Goal: Task Accomplishment & Management: Manage account settings

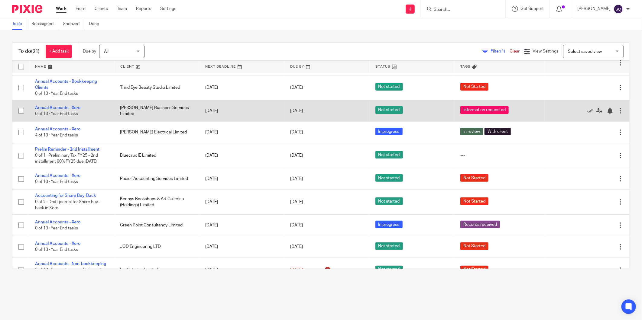
scroll to position [67, 0]
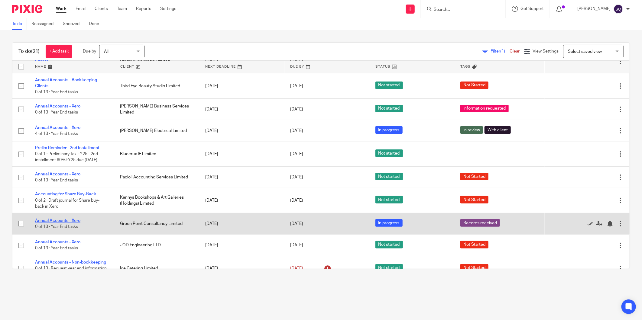
click at [57, 222] on link "Annual Accounts - Xero" at bounding box center [57, 221] width 45 height 4
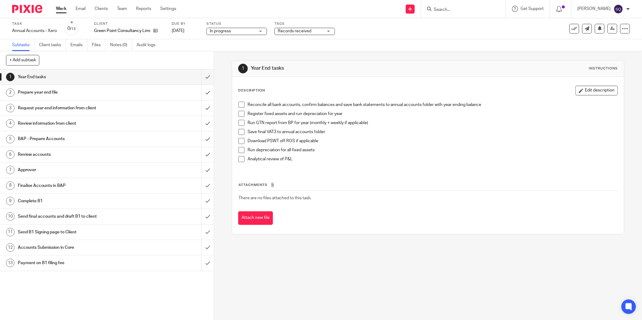
click at [290, 31] on span "Records received" at bounding box center [295, 31] width 34 height 4
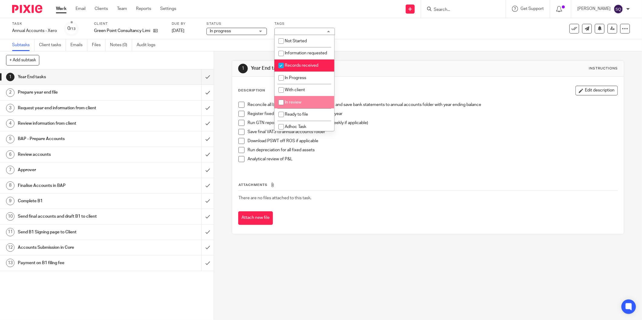
click at [280, 108] on input "checkbox" at bounding box center [280, 102] width 11 height 11
checkbox input "true"
click at [279, 70] on input "checkbox" at bounding box center [280, 65] width 11 height 11
checkbox input "false"
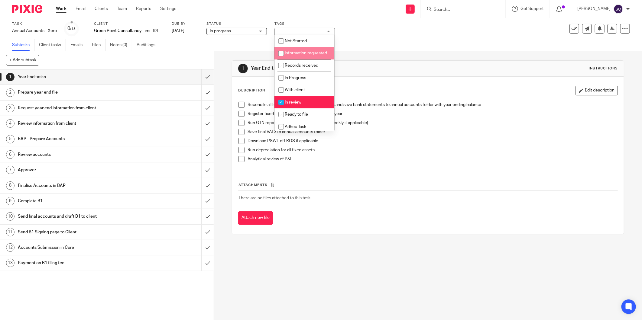
click at [252, 33] on span "In progress" at bounding box center [232, 31] width 45 height 6
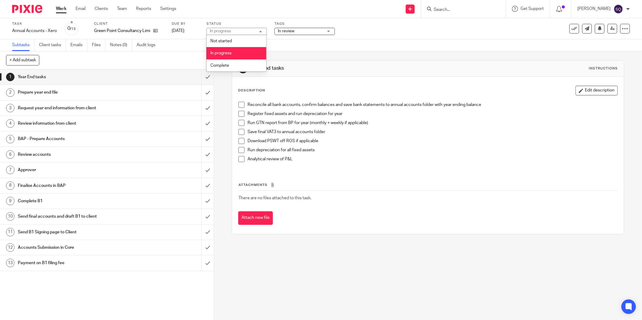
click at [253, 54] on li "In progress" at bounding box center [236, 53] width 60 height 12
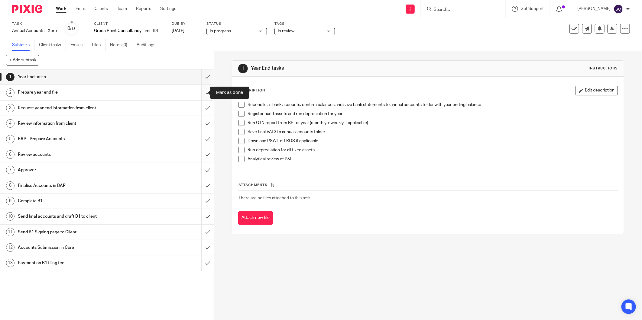
click at [195, 95] on input "submit" at bounding box center [107, 92] width 214 height 15
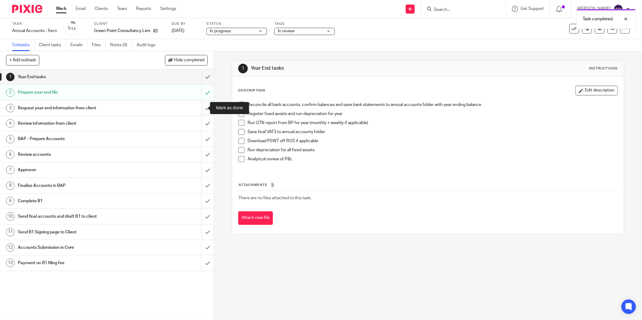
click at [201, 108] on input "submit" at bounding box center [107, 108] width 214 height 15
click at [200, 124] on input "submit" at bounding box center [107, 123] width 214 height 15
click at [201, 138] on input "submit" at bounding box center [107, 138] width 214 height 15
click at [175, 153] on div "Review accounts" at bounding box center [106, 154] width 177 height 9
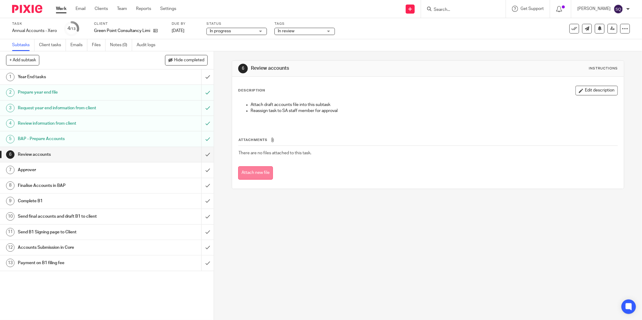
click at [265, 174] on button "Attach new file" at bounding box center [255, 173] width 35 height 14
click at [266, 173] on button "Attach new file" at bounding box center [255, 173] width 35 height 14
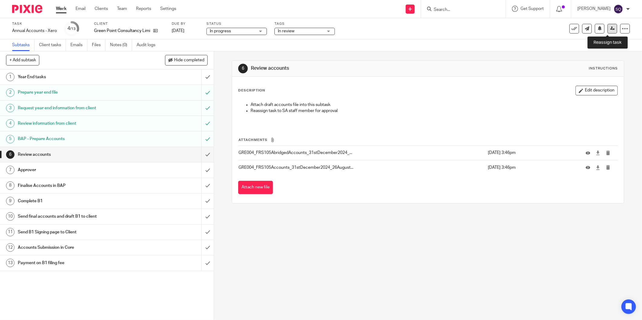
click at [610, 30] on icon at bounding box center [612, 28] width 5 height 5
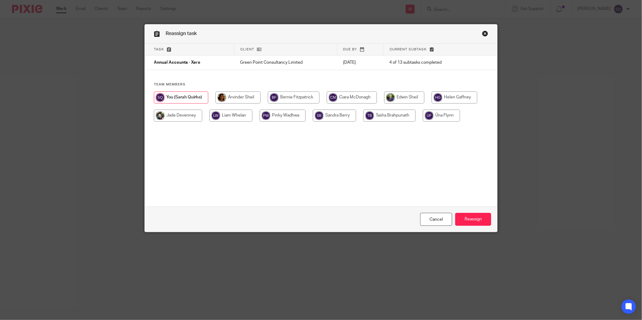
click at [246, 98] on input "radio" at bounding box center [237, 98] width 45 height 12
radio input "true"
click at [467, 221] on input "Reassign" at bounding box center [473, 219] width 36 height 13
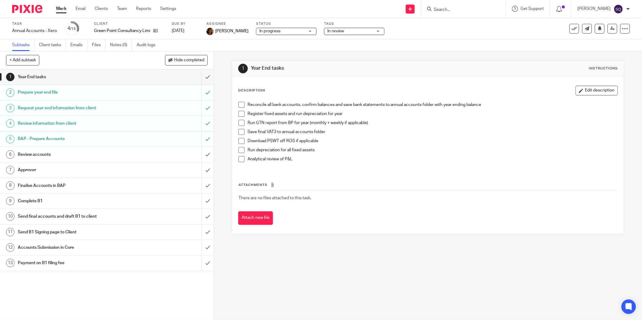
click at [388, 266] on div "1 Year End tasks Instructions Description Edit description Reconcile all bank a…" at bounding box center [428, 185] width 428 height 269
click at [31, 8] on img at bounding box center [27, 9] width 30 height 8
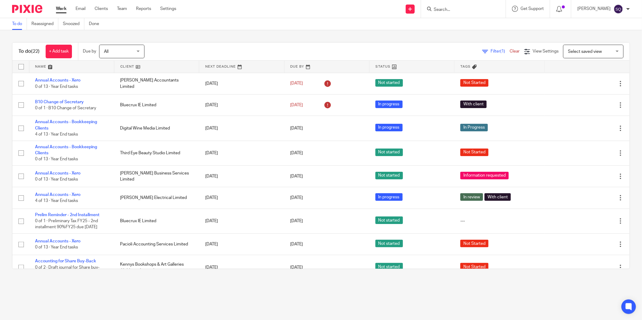
click at [459, 298] on main "To do Reassigned Snoozed Done To do (22) + Add task Due by All All Today Tomorr…" at bounding box center [321, 160] width 642 height 320
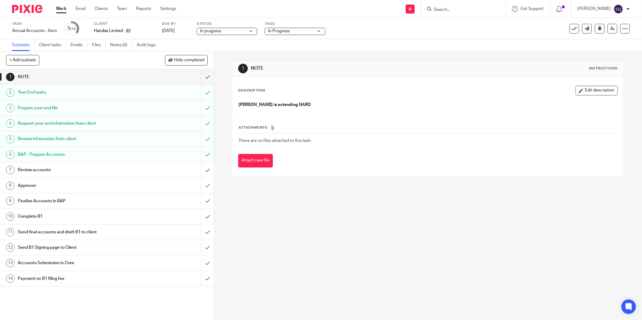
click at [366, 250] on div "1 NOTE Instructions Description Edit description [PERSON_NAME] is extending NAR…" at bounding box center [428, 185] width 428 height 269
click at [36, 9] on img at bounding box center [27, 9] width 30 height 8
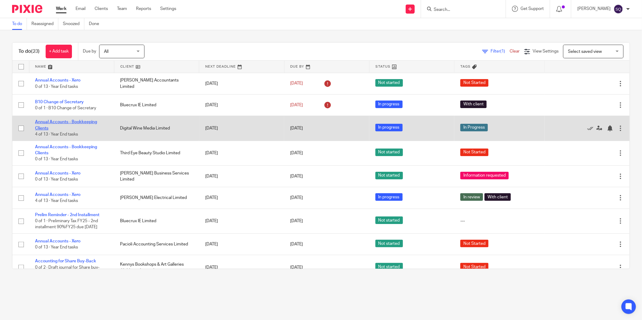
click at [73, 124] on link "Annual Accounts - Bookkeeping Clients" at bounding box center [66, 125] width 62 height 10
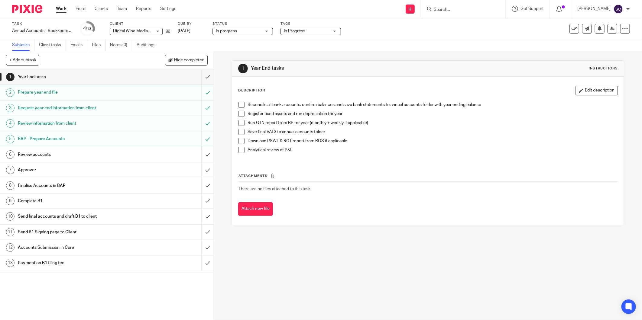
click at [68, 153] on h1 "Review accounts" at bounding box center [77, 154] width 118 height 9
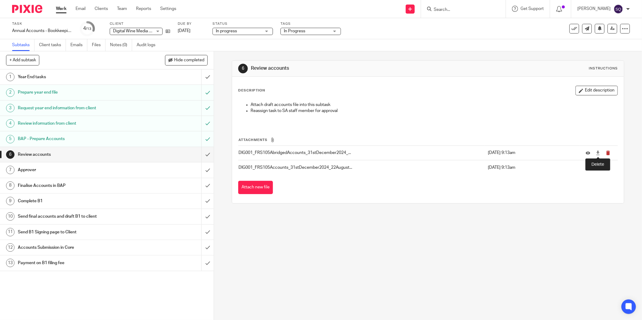
click at [605, 155] on icon "submit" at bounding box center [607, 153] width 5 height 5
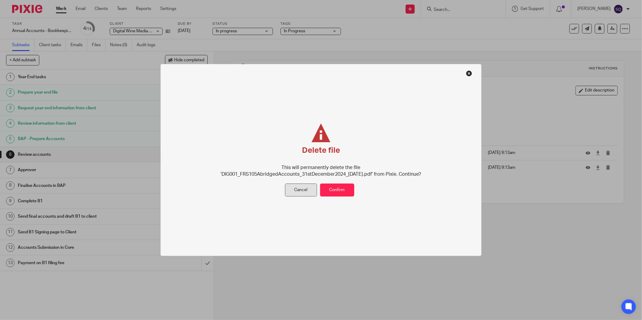
click at [308, 192] on button "Cancel" at bounding box center [301, 190] width 32 height 13
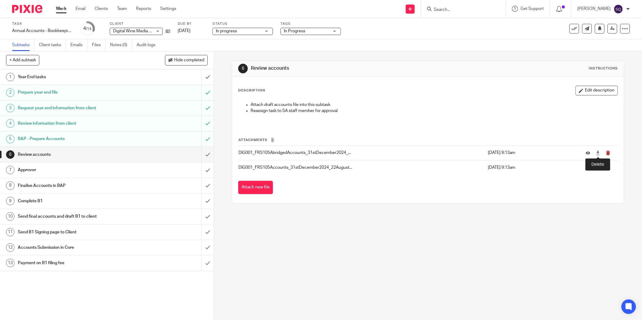
click at [605, 155] on icon "submit" at bounding box center [607, 153] width 5 height 5
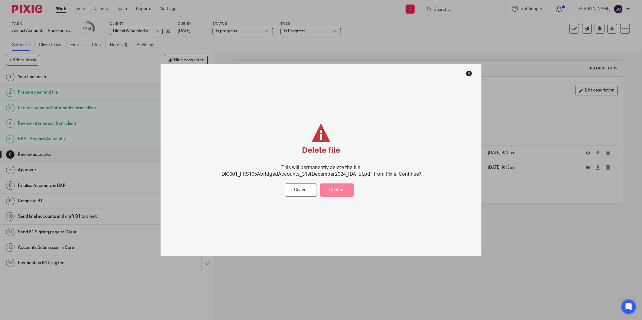
click at [332, 189] on button "Confirm" at bounding box center [337, 190] width 34 height 13
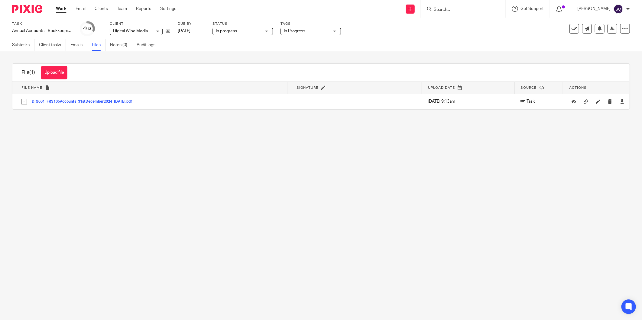
click at [27, 12] on img at bounding box center [27, 9] width 30 height 8
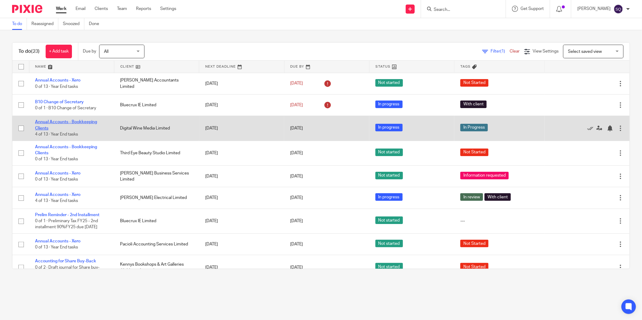
click at [82, 121] on link "Annual Accounts - Bookkeeping Clients" at bounding box center [66, 125] width 62 height 10
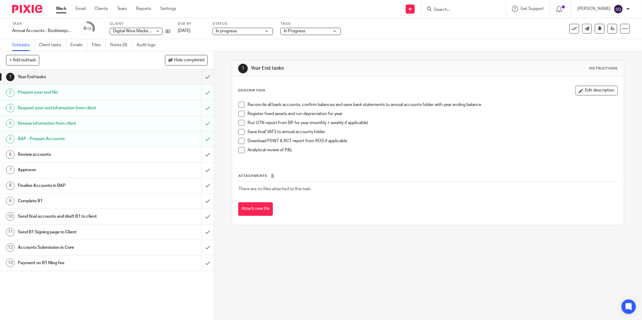
click at [50, 151] on h1 "Review accounts" at bounding box center [77, 154] width 118 height 9
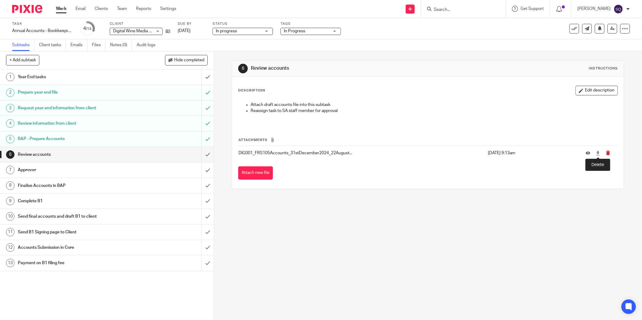
click at [605, 154] on icon "submit" at bounding box center [607, 153] width 5 height 5
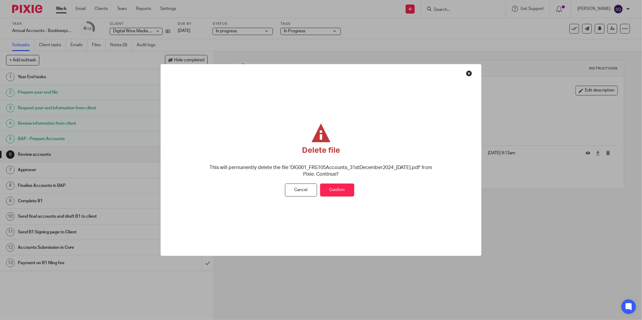
click at [335, 194] on button "Confirm" at bounding box center [337, 190] width 34 height 13
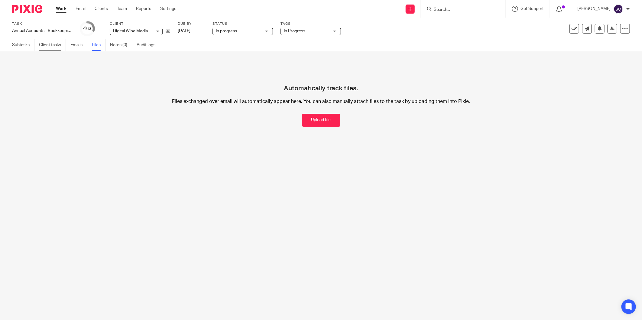
click at [41, 47] on link "Client tasks" at bounding box center [52, 45] width 27 height 12
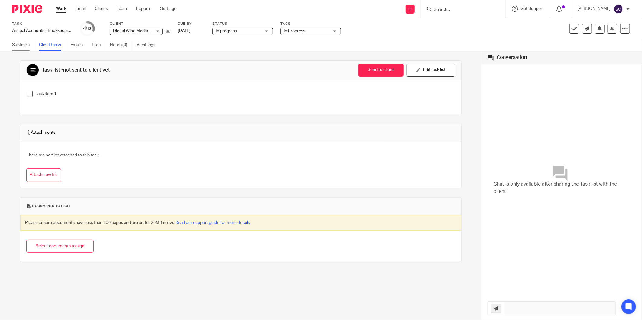
click at [23, 47] on link "Subtasks" at bounding box center [23, 45] width 22 height 12
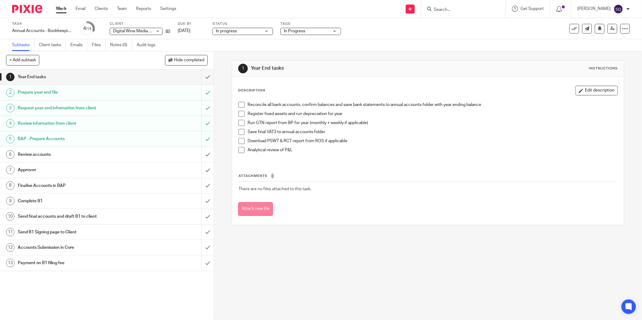
click at [255, 210] on button "Attach new file" at bounding box center [255, 209] width 35 height 14
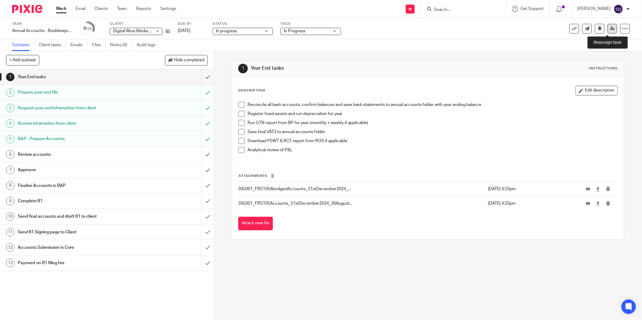
click at [607, 31] on link at bounding box center [612, 29] width 10 height 10
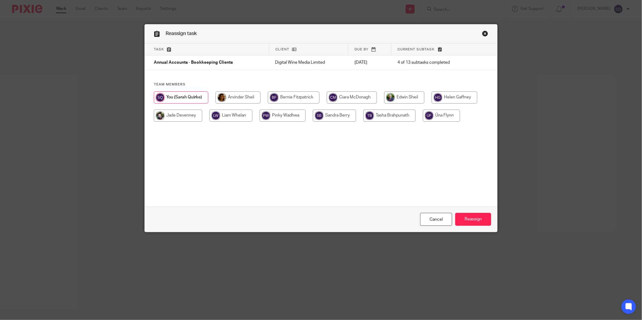
click at [225, 100] on input "radio" at bounding box center [237, 98] width 45 height 12
radio input "true"
click at [466, 221] on input "Reassign" at bounding box center [473, 219] width 36 height 13
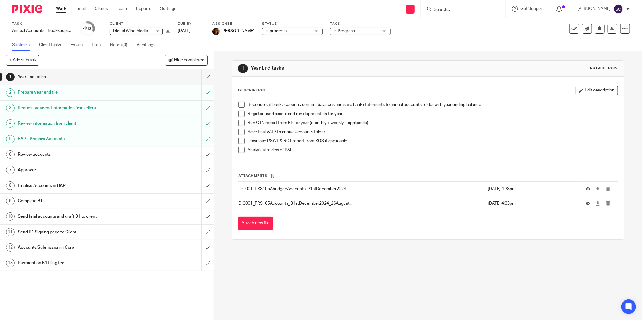
click at [34, 7] on img at bounding box center [27, 9] width 30 height 8
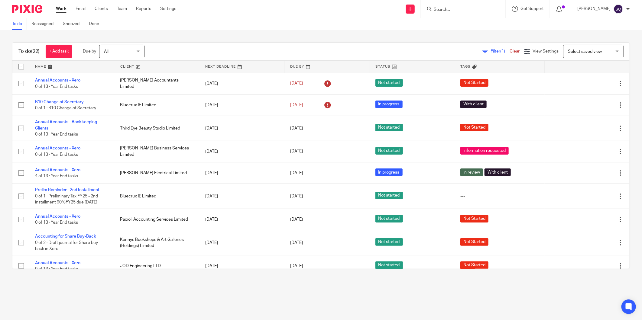
click at [621, 8] on img at bounding box center [618, 9] width 10 height 10
click at [606, 33] on span "Email integration" at bounding box center [610, 33] width 31 height 4
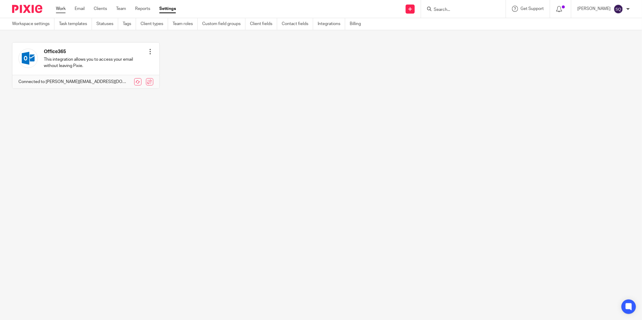
click at [62, 11] on link "Work" at bounding box center [61, 9] width 10 height 6
